Goal: Navigation & Orientation: Find specific page/section

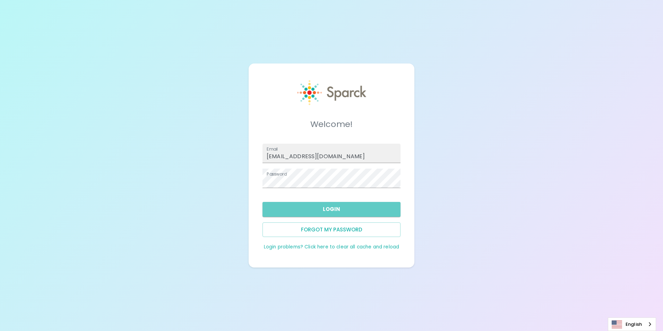
click at [324, 211] on button "Login" at bounding box center [331, 209] width 138 height 15
click at [327, 211] on button "Login" at bounding box center [331, 209] width 138 height 15
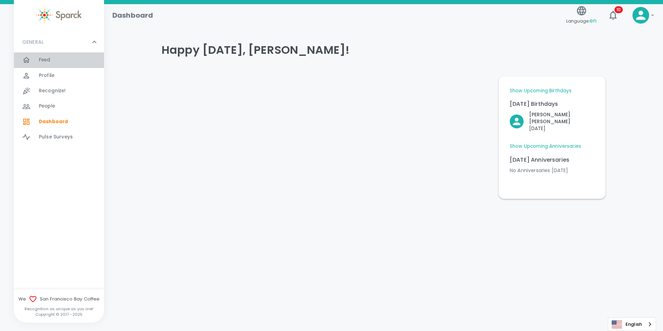
click at [40, 58] on span "Feed" at bounding box center [45, 59] width 12 height 7
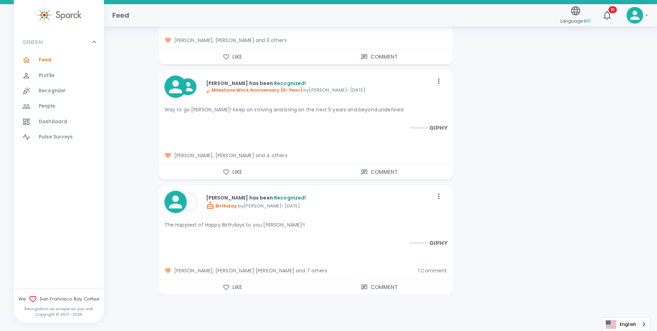
scroll to position [4159, 0]
